Goal: Information Seeking & Learning: Learn about a topic

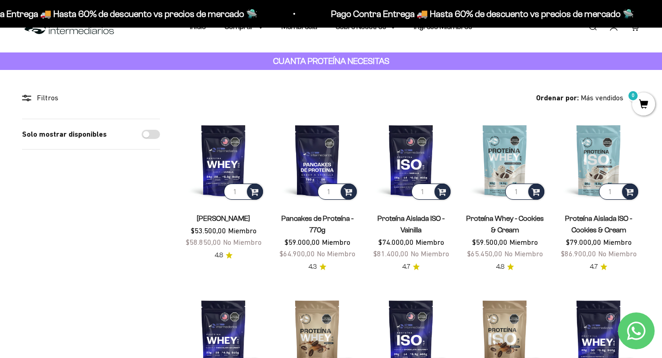
scroll to position [29, 0]
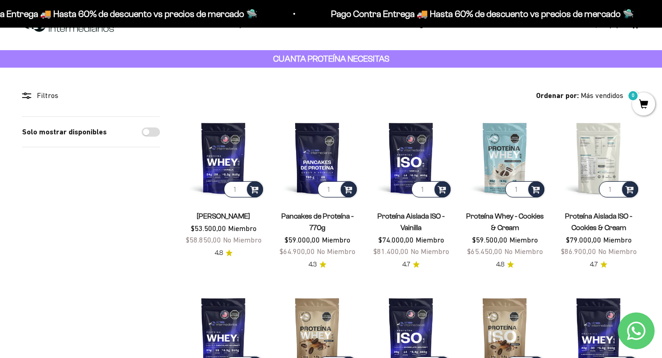
click at [599, 160] on img at bounding box center [598, 157] width 83 height 83
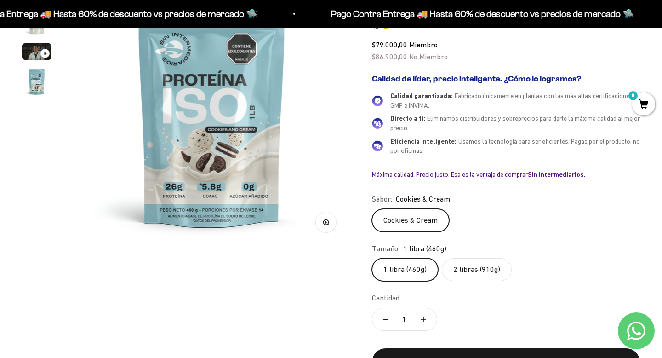
scroll to position [150, 0]
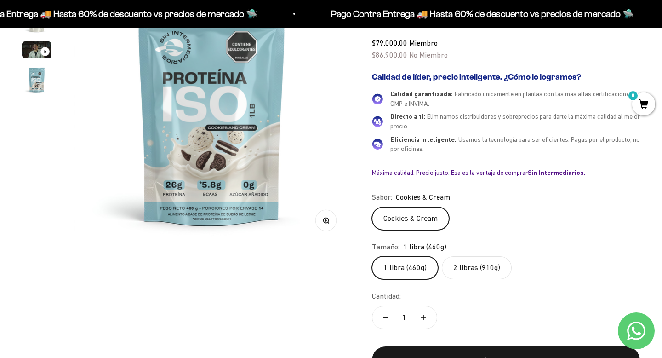
click at [474, 268] on label "2 libras (910g)" at bounding box center [477, 267] width 70 height 23
click at [372, 256] on input "2 libras (910g)" at bounding box center [372, 256] width 0 height 0
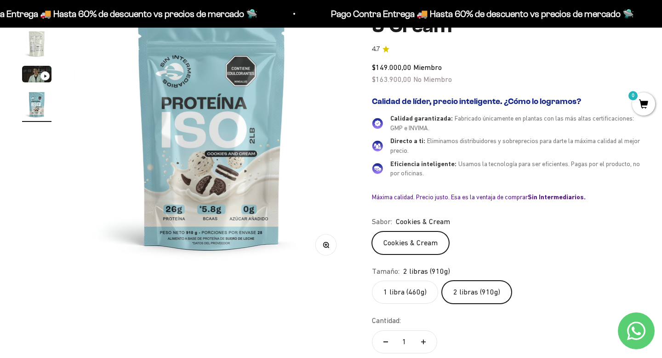
scroll to position [132, 0]
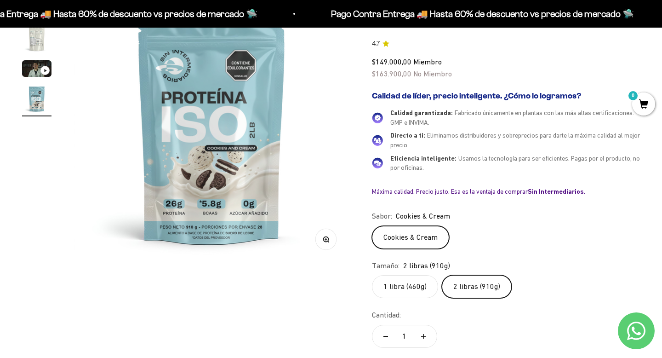
click at [423, 289] on label "1 libra (460g)" at bounding box center [405, 286] width 66 height 23
click at [372, 275] on input "1 libra (460g)" at bounding box center [372, 275] width 0 height 0
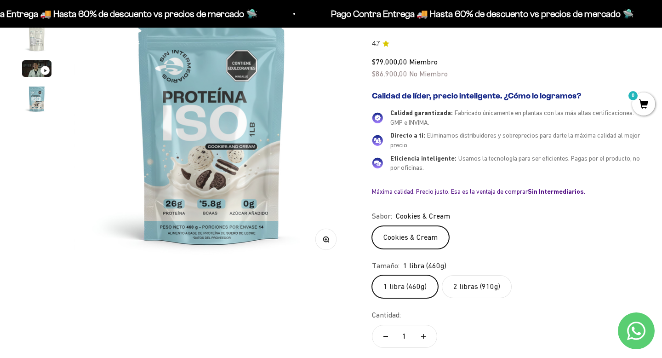
click at [454, 284] on label "2 libras (910g)" at bounding box center [477, 286] width 70 height 23
click at [372, 275] on input "2 libras (910g)" at bounding box center [372, 275] width 0 height 0
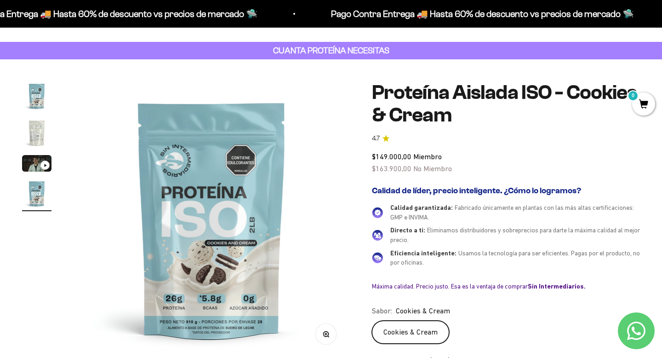
scroll to position [38, 0]
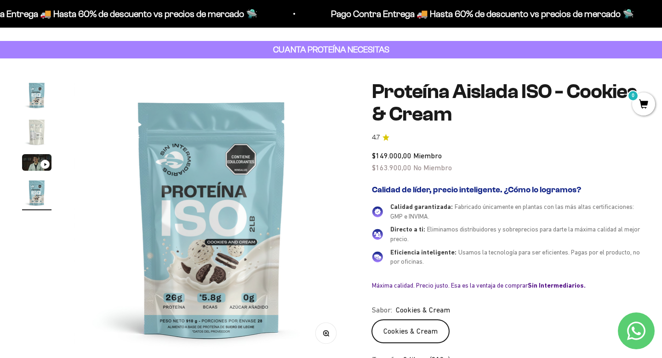
click at [34, 136] on img "Ir al artículo 2" at bounding box center [36, 131] width 29 height 29
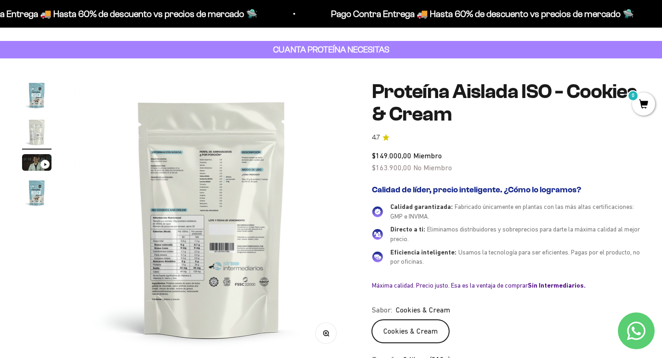
click at [209, 191] on img at bounding box center [212, 218] width 276 height 276
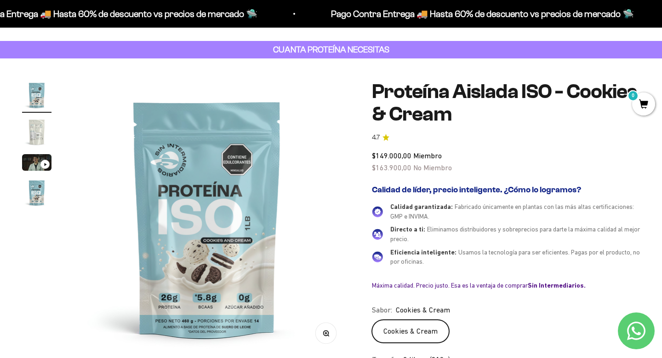
scroll to position [0, 0]
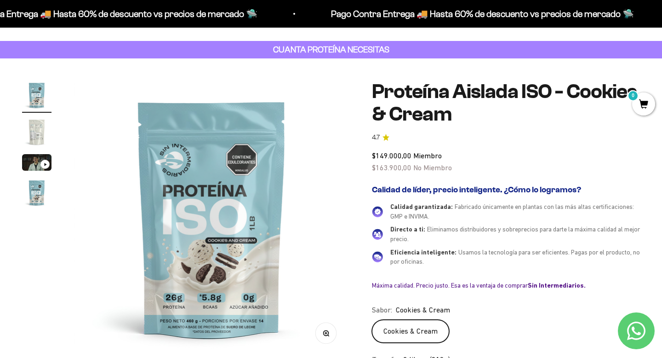
click at [45, 182] on img "Ir al artículo 4" at bounding box center [36, 192] width 29 height 29
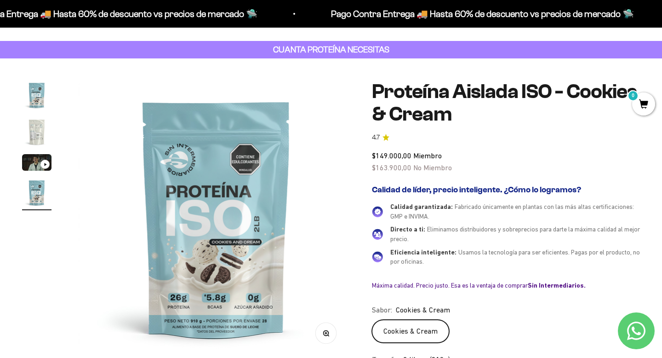
scroll to position [0, 862]
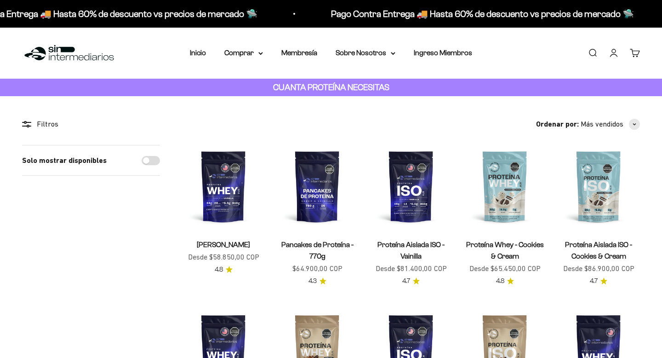
scroll to position [29, 0]
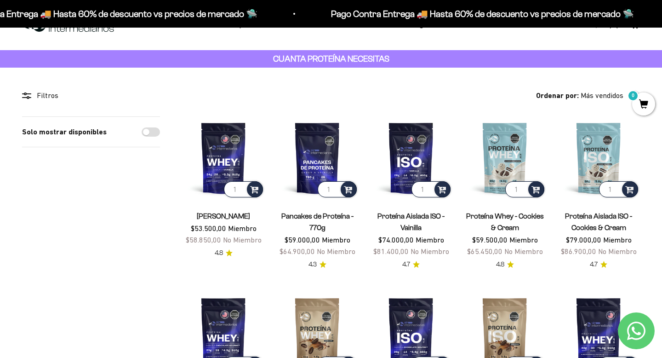
click at [641, 332] on icon "Contact us on WhatsApp" at bounding box center [636, 330] width 18 height 18
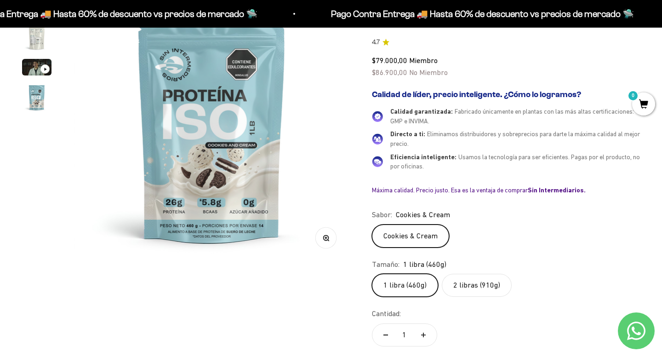
scroll to position [9, 0]
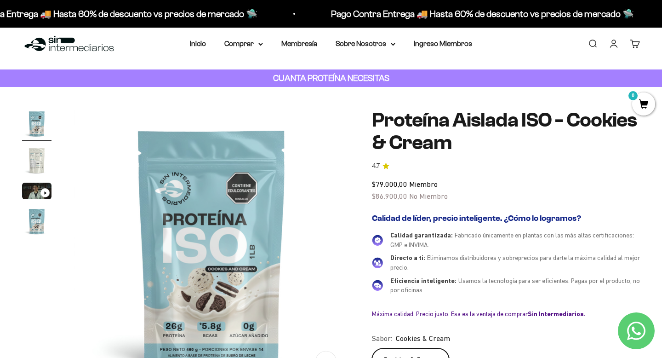
click at [29, 155] on img "Ir al artículo 2" at bounding box center [36, 160] width 29 height 29
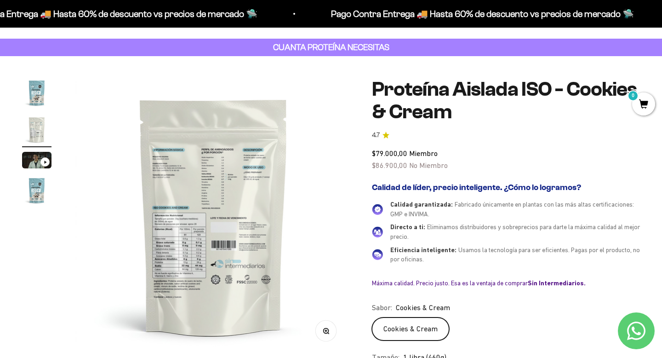
scroll to position [0, 287]
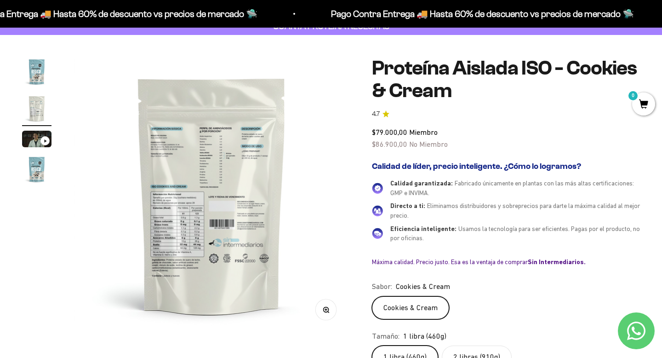
click at [326, 311] on circle "button" at bounding box center [325, 309] width 5 height 5
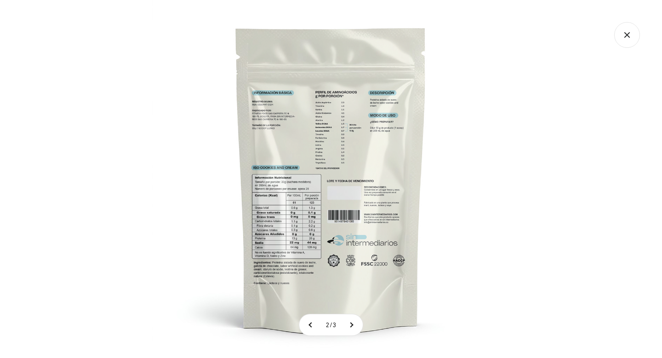
scroll to position [0, 0]
click at [459, 211] on img at bounding box center [331, 179] width 358 height 358
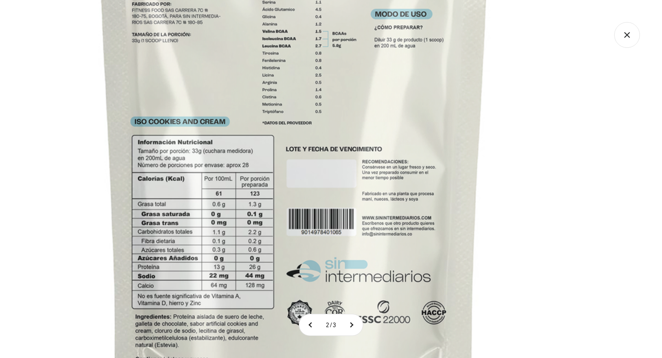
click at [543, 143] on img at bounding box center [294, 145] width 736 height 736
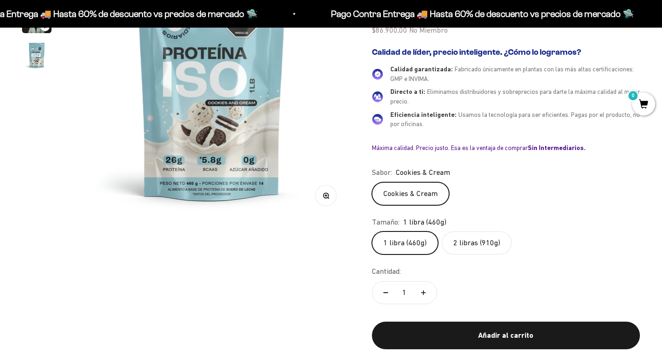
click at [323, 193] on icon "button" at bounding box center [326, 195] width 6 height 6
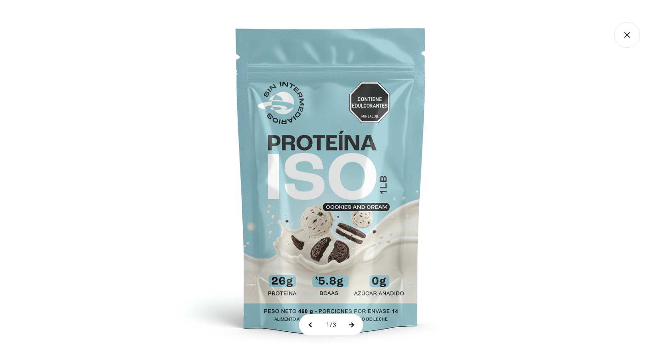
click at [355, 326] on button at bounding box center [351, 324] width 23 height 21
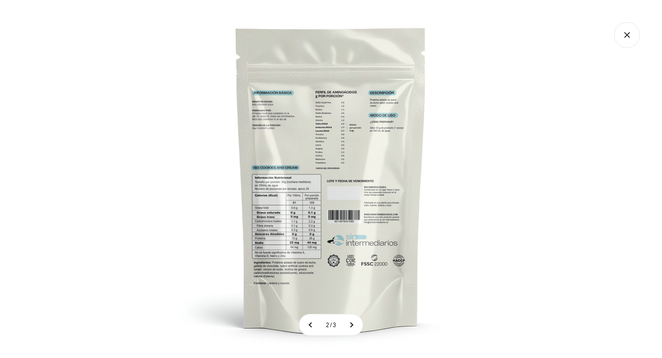
click at [468, 238] on img at bounding box center [331, 179] width 358 height 358
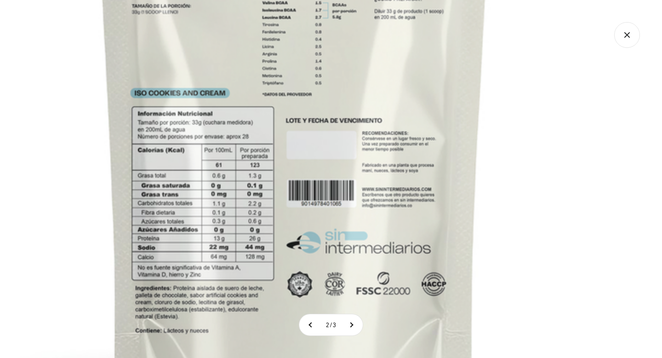
click at [508, 127] on img at bounding box center [294, 116] width 736 height 736
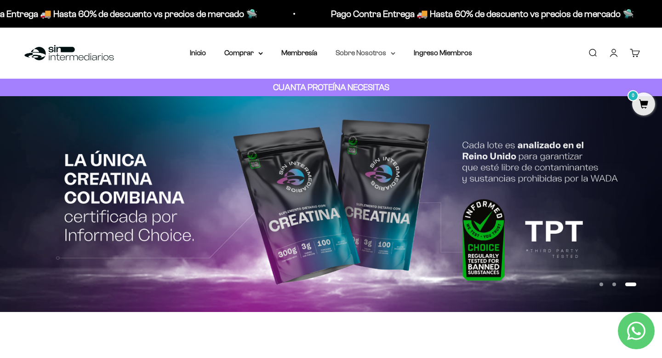
click at [367, 53] on summary "Sobre Nosotros" at bounding box center [366, 53] width 60 height 12
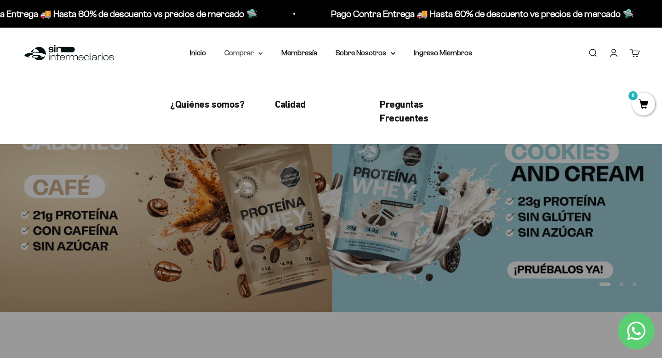
click at [243, 53] on summary "Comprar" at bounding box center [243, 53] width 39 height 12
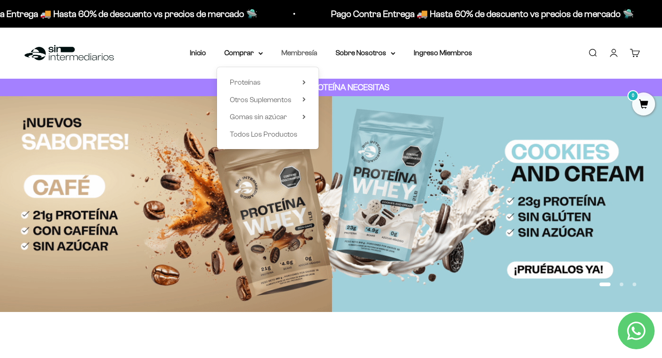
click at [299, 56] on link "Membresía" at bounding box center [299, 53] width 36 height 8
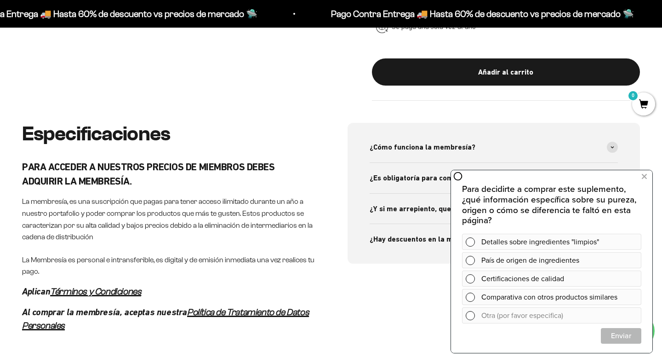
scroll to position [516, 0]
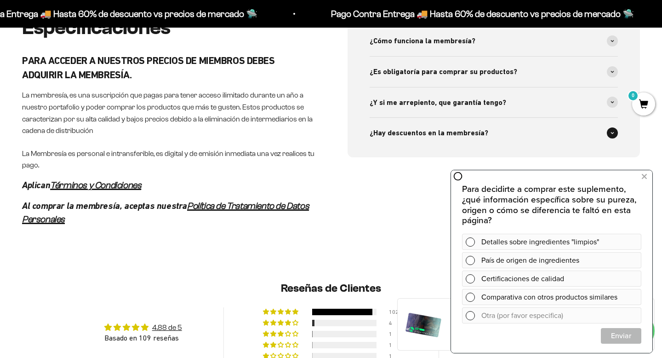
click at [407, 131] on span "¿Hay descuentos en la membresía?" at bounding box center [429, 133] width 119 height 12
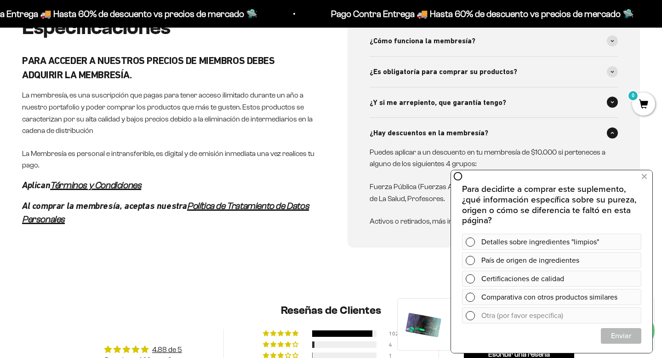
click at [412, 101] on span "¿Y si me arrepiento, que garantía tengo?" at bounding box center [438, 103] width 137 height 12
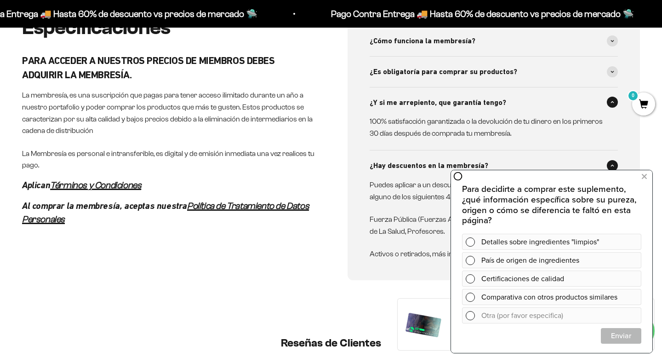
click at [412, 101] on span "¿Y si me arrepiento, que garantía tengo?" at bounding box center [438, 103] width 137 height 12
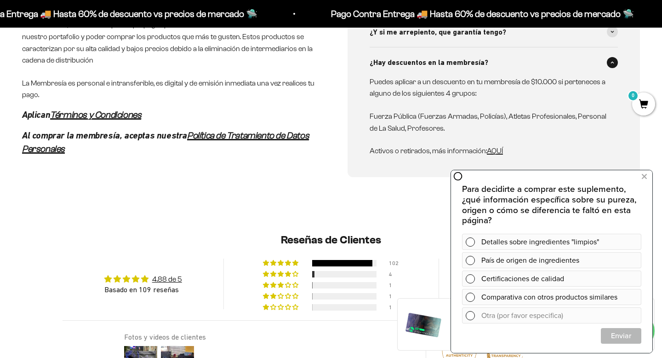
scroll to position [587, 0]
click at [642, 177] on icon at bounding box center [644, 177] width 5 height 12
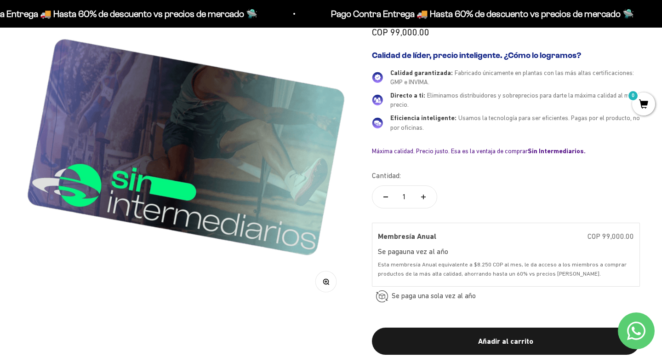
scroll to position [0, 0]
